Goal: Entertainment & Leisure: Consume media (video, audio)

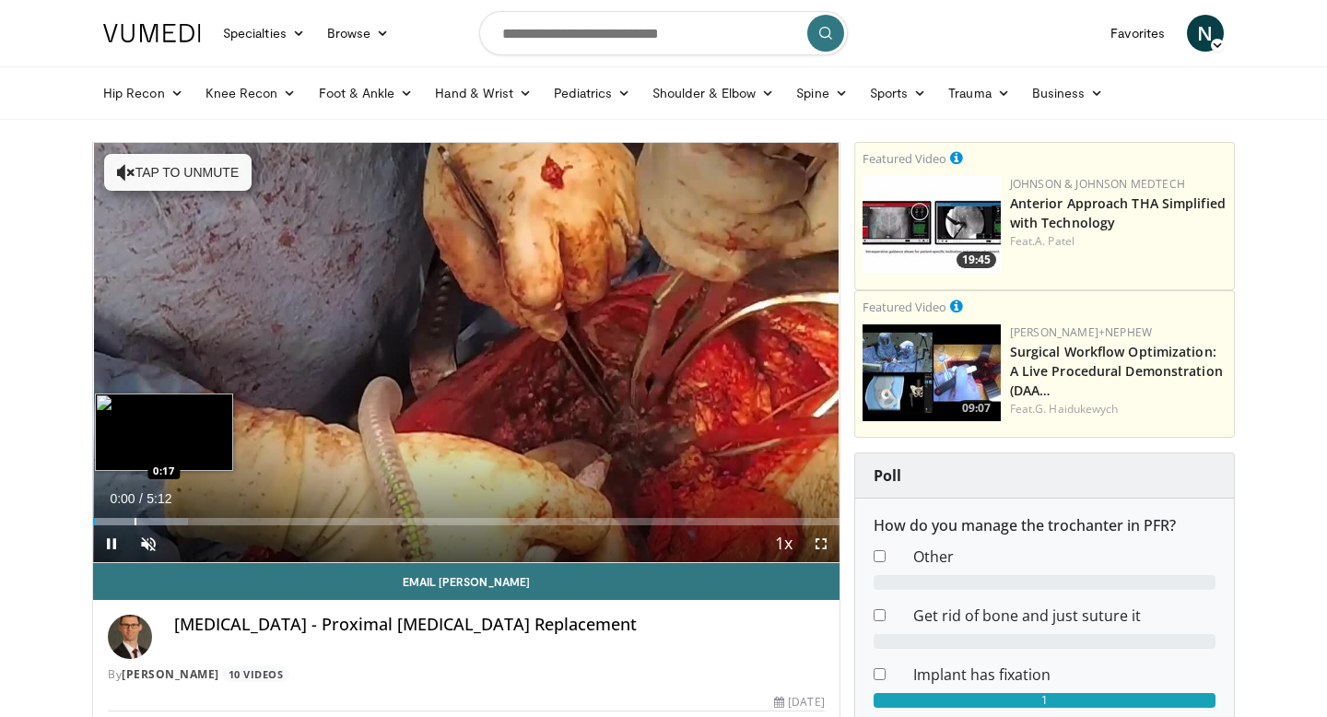
click at [135, 520] on div "Progress Bar" at bounding box center [136, 521] width 2 height 7
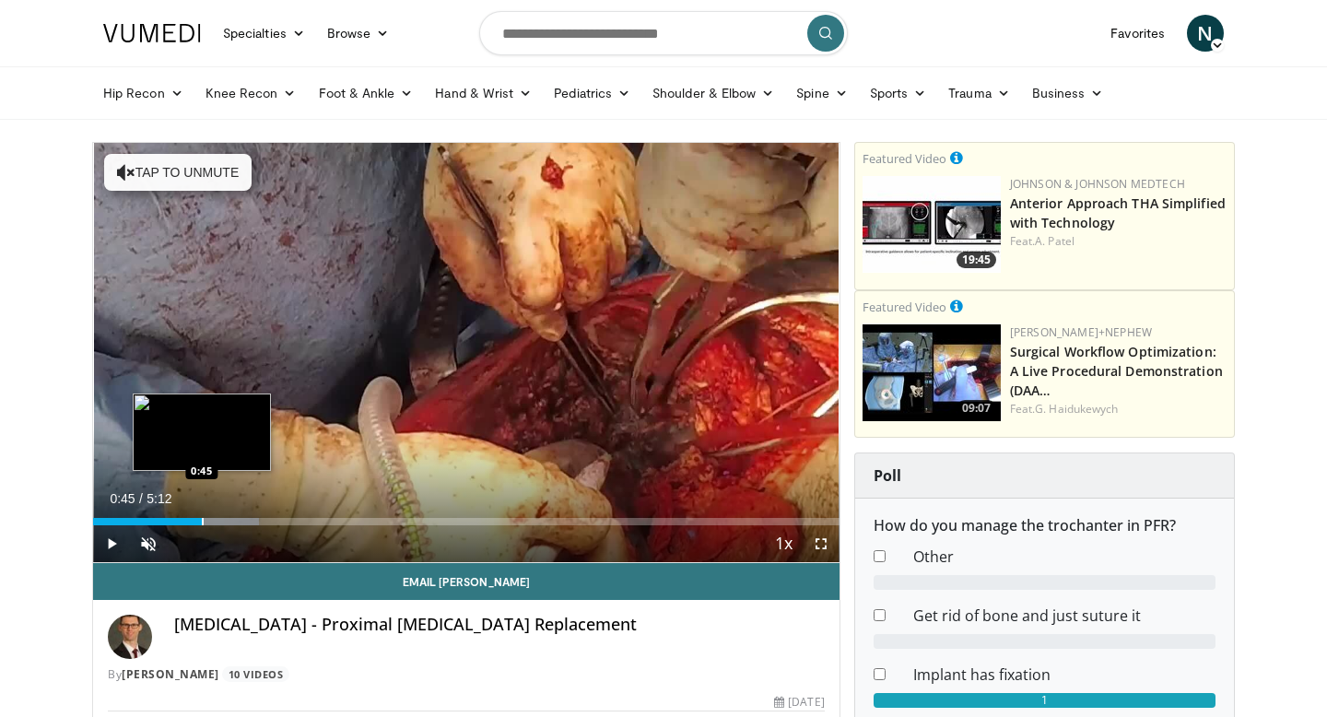
click at [202, 523] on div "Progress Bar" at bounding box center [203, 521] width 2 height 7
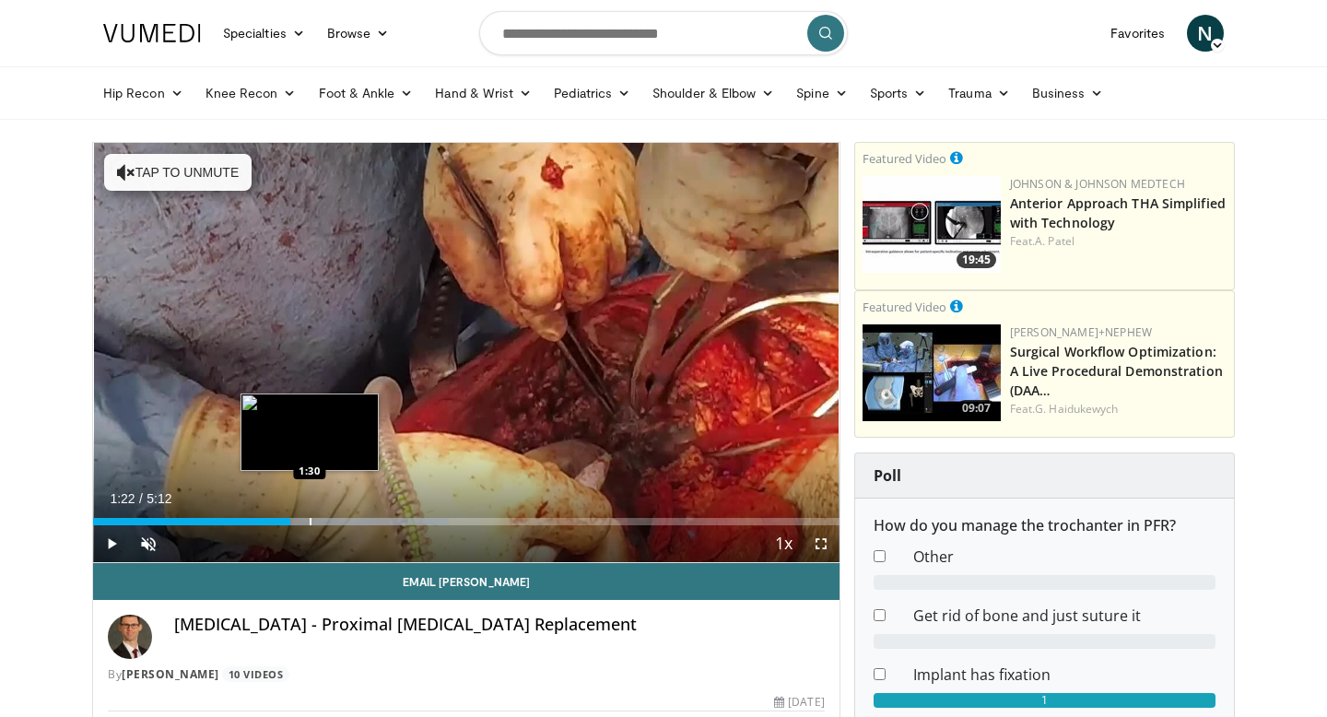
click at [310, 520] on div "Progress Bar" at bounding box center [311, 521] width 2 height 7
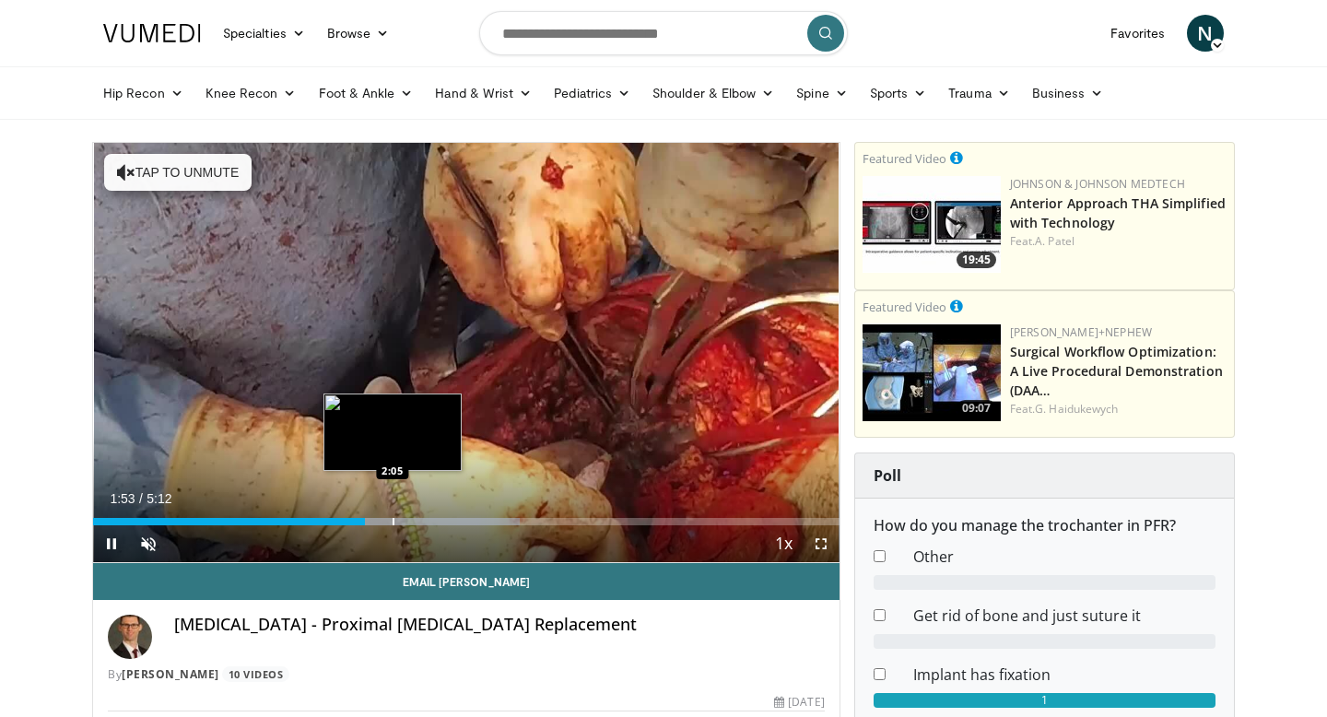
click at [393, 523] on div "Progress Bar" at bounding box center [394, 521] width 2 height 7
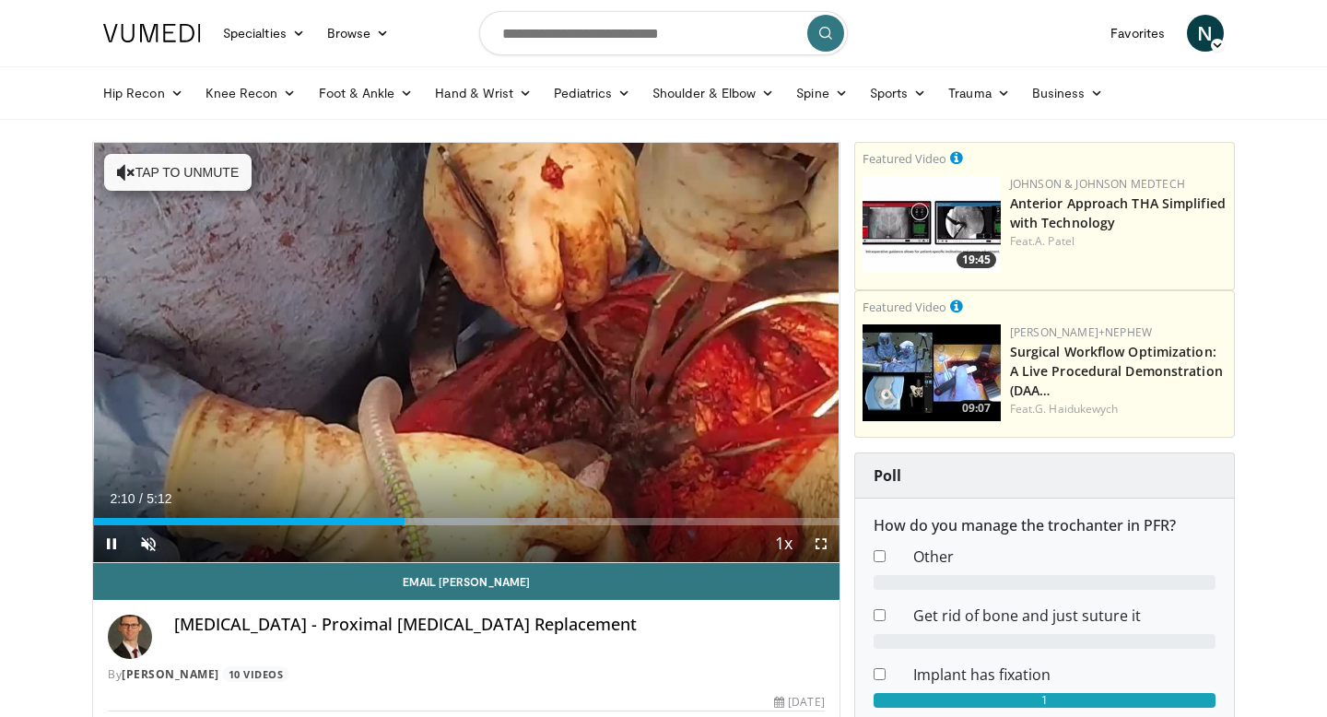
click at [371, 527] on div "Current Time 2:10 / Duration 5:12 Pause Skip Backward Skip Forward Unmute 60% L…" at bounding box center [466, 543] width 746 height 37
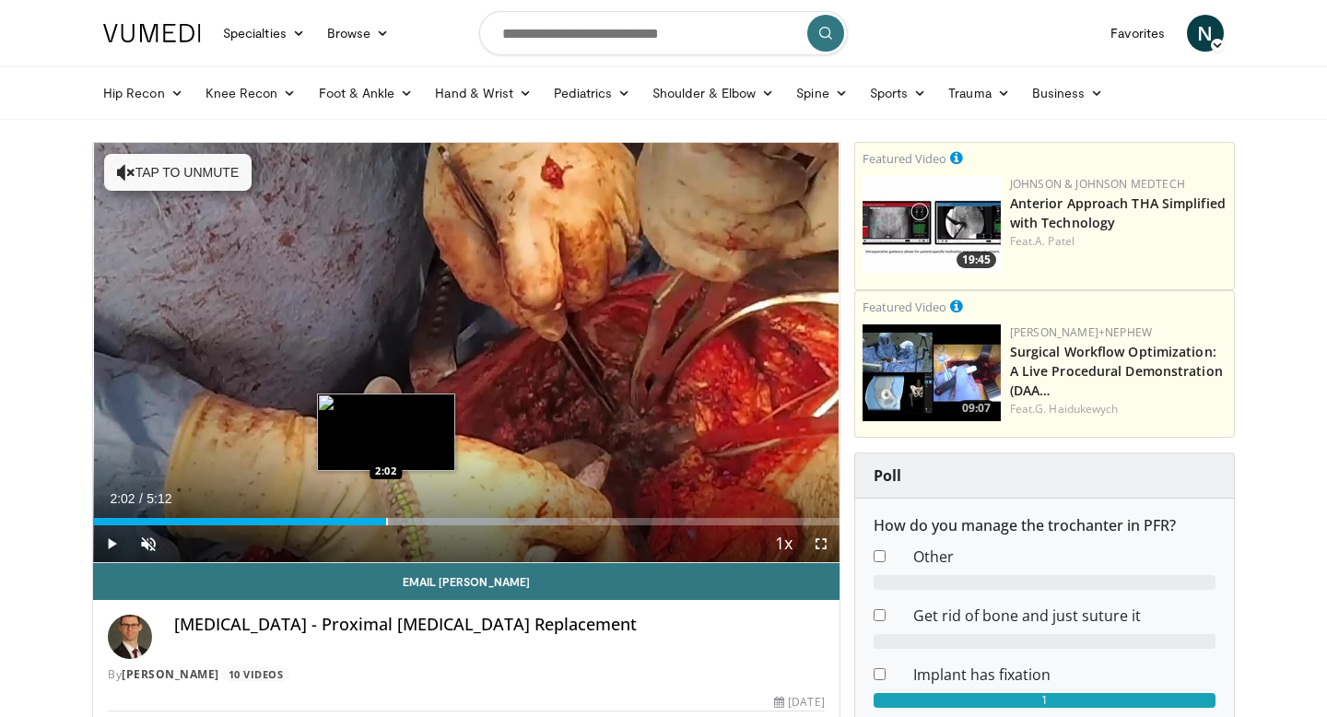
click at [386, 523] on div "Progress Bar" at bounding box center [387, 521] width 2 height 7
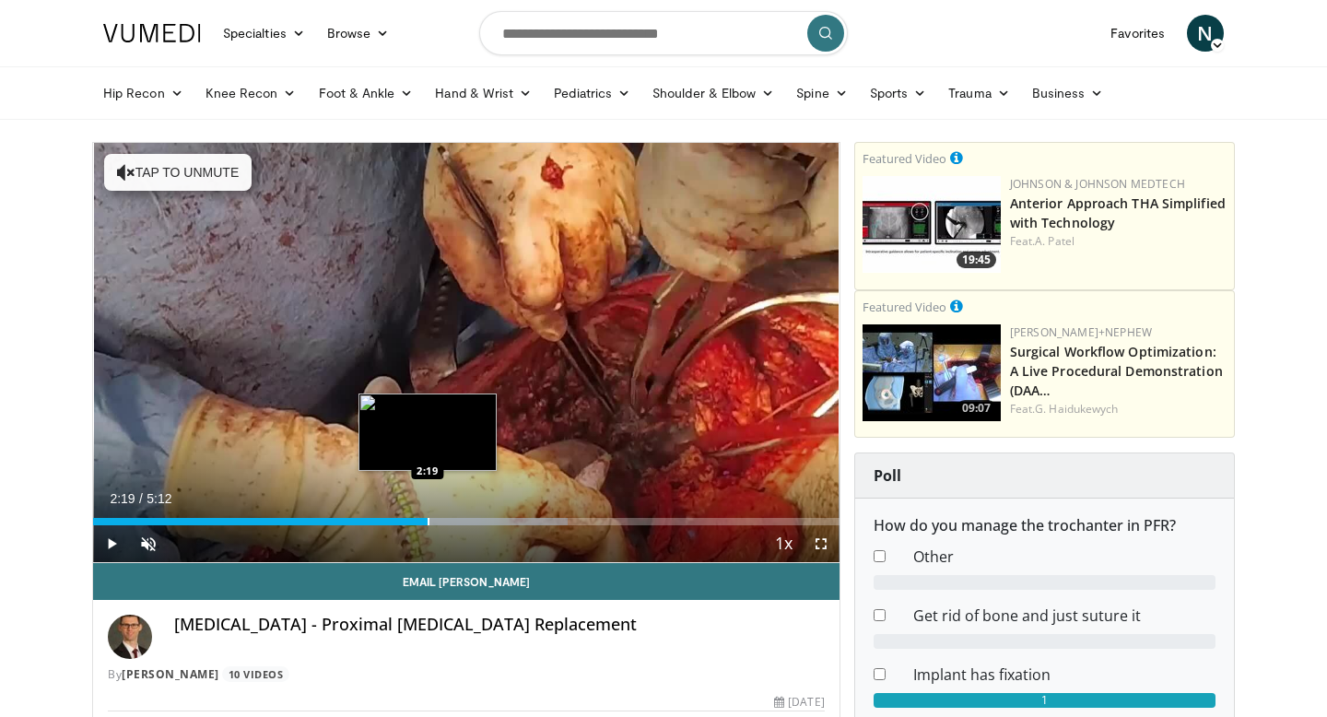
click at [428, 518] on div "Progress Bar" at bounding box center [429, 521] width 2 height 7
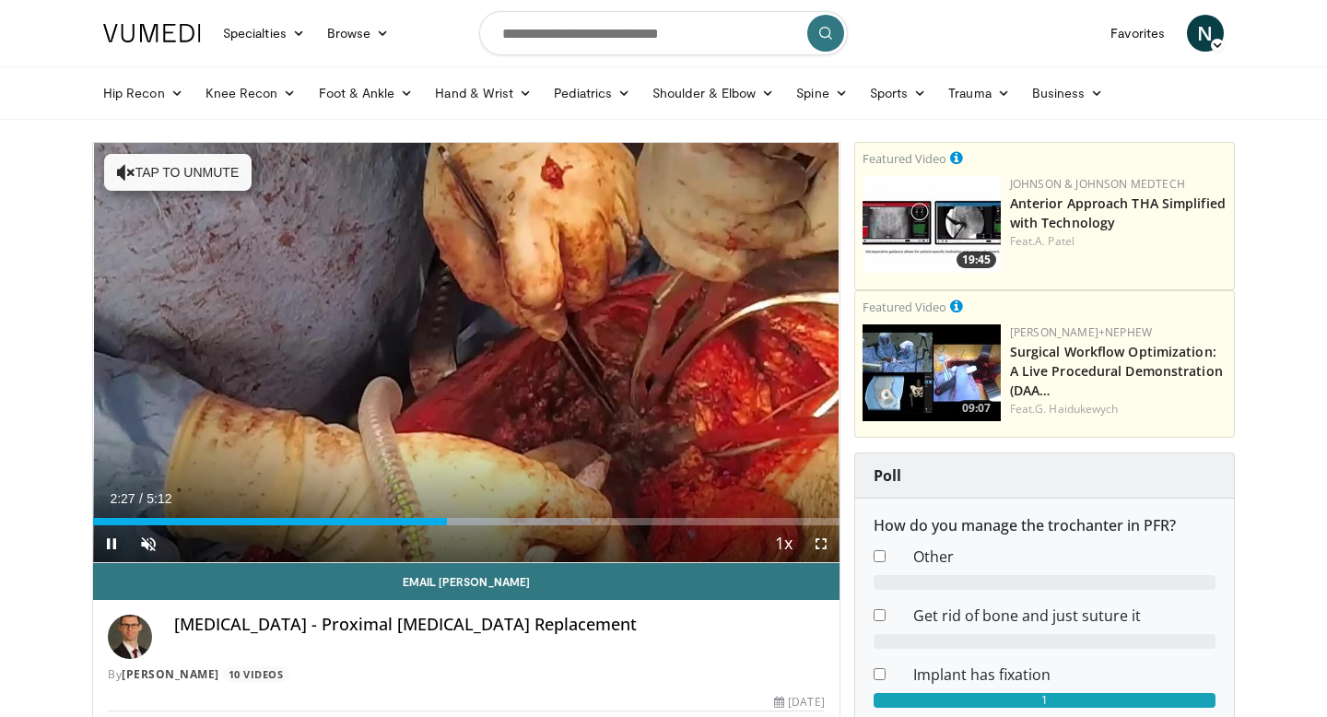
click at [558, 526] on div "Current Time 2:27 / Duration 5:12 Pause Skip Backward Skip Forward Unmute 60% L…" at bounding box center [466, 543] width 746 height 37
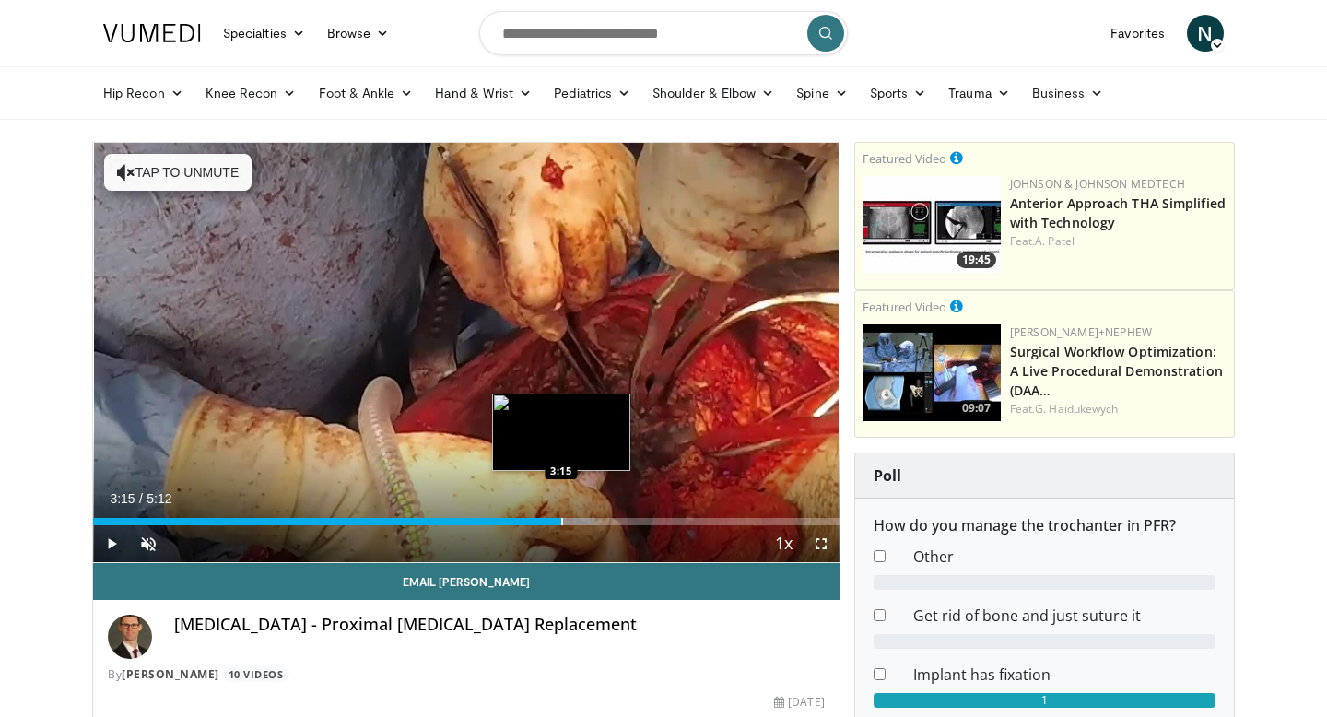
click at [561, 523] on div "Progress Bar" at bounding box center [562, 521] width 2 height 7
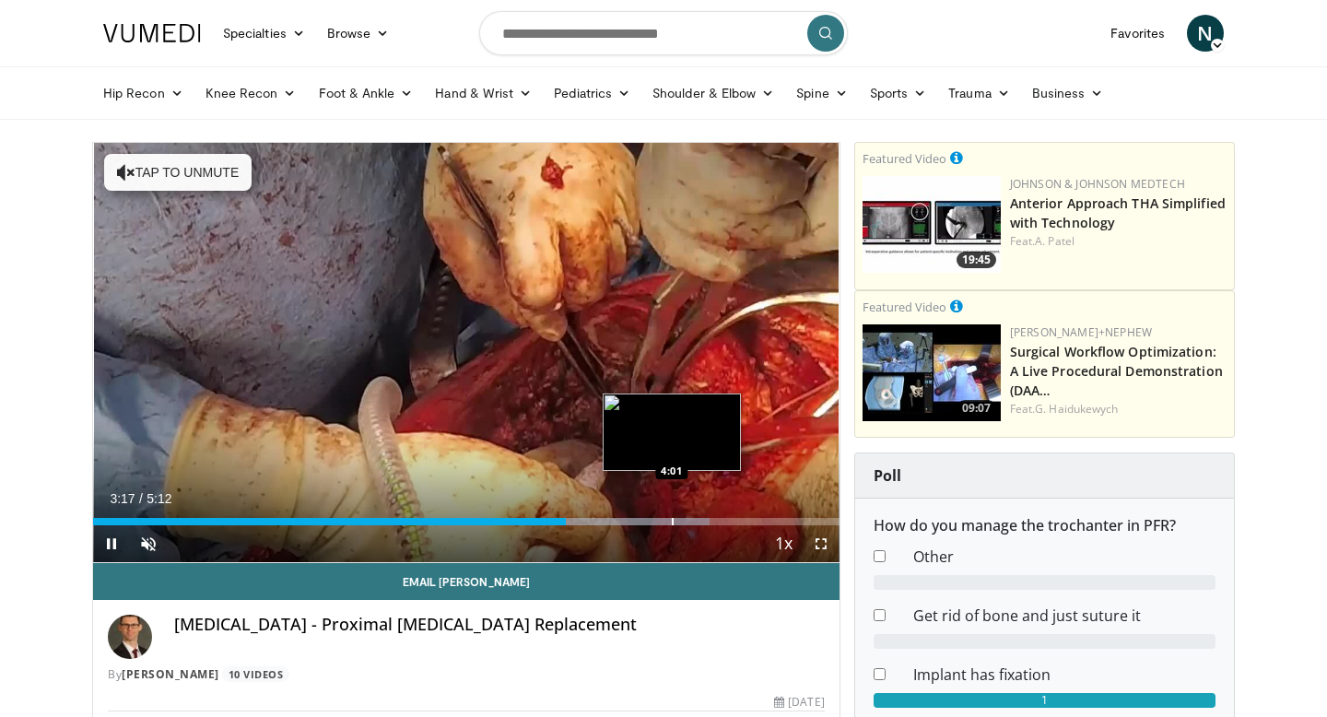
click at [672, 516] on div "Loaded : 82.63% 3:17 4:01" at bounding box center [466, 517] width 746 height 18
